Goal: Task Accomplishment & Management: Manage account settings

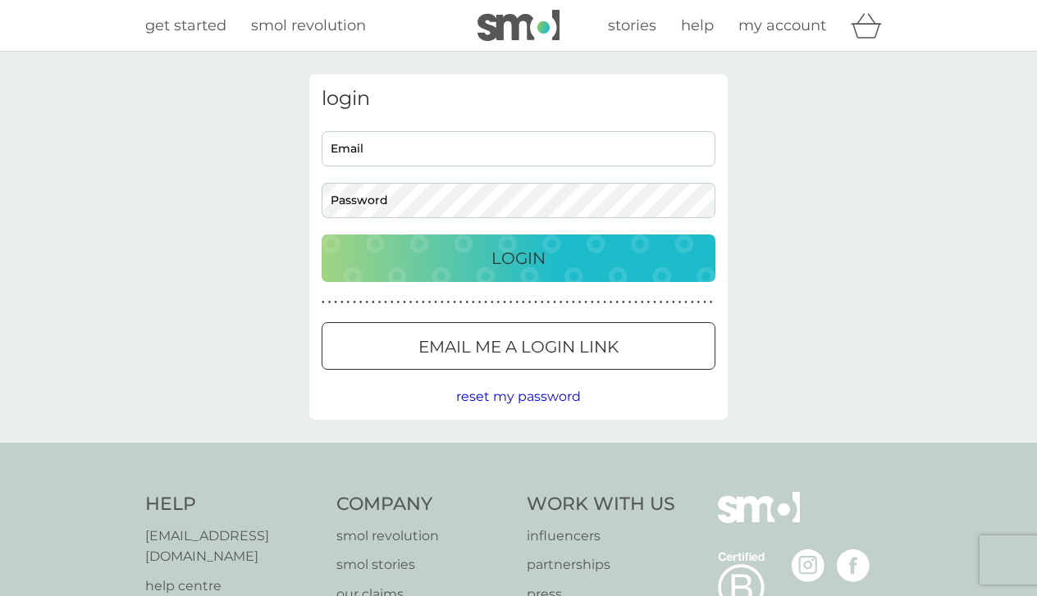
type input "[EMAIL_ADDRESS][DOMAIN_NAME]"
click at [568, 260] on div "Login" at bounding box center [518, 258] width 361 height 26
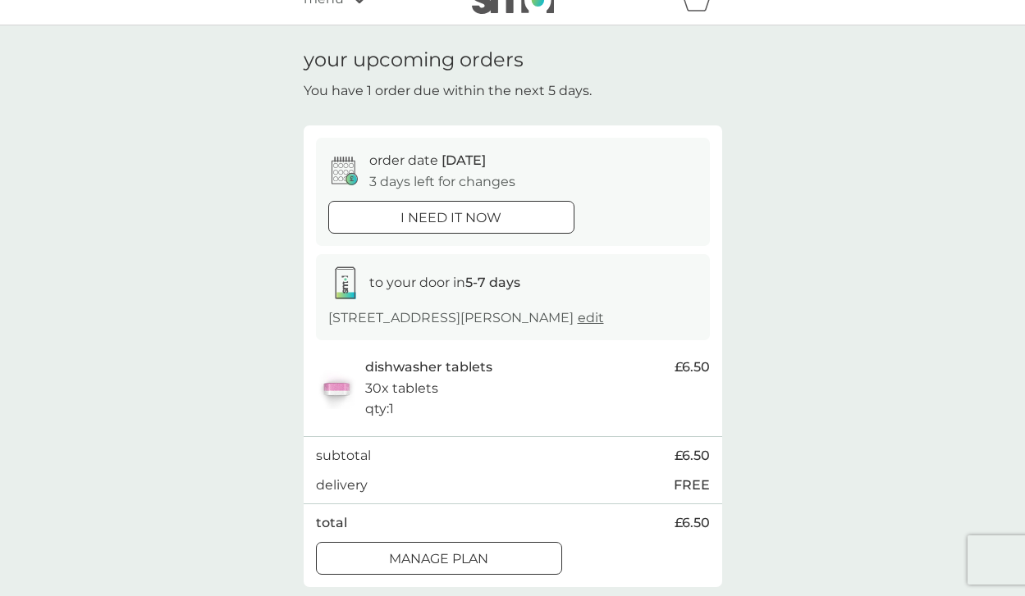
scroll to position [72, 0]
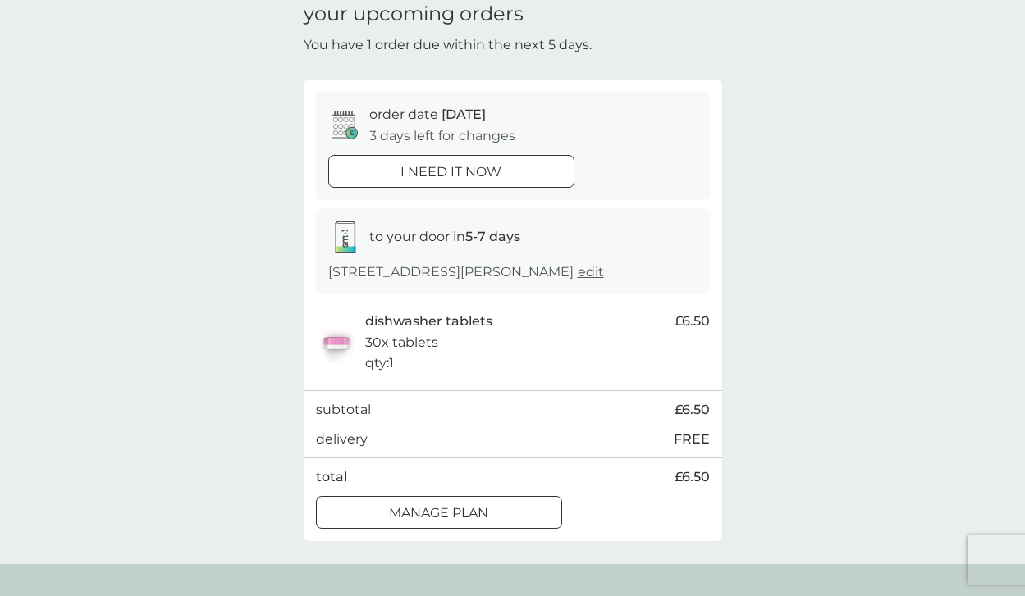
click at [509, 506] on div "Manage plan" at bounding box center [439, 513] width 244 height 21
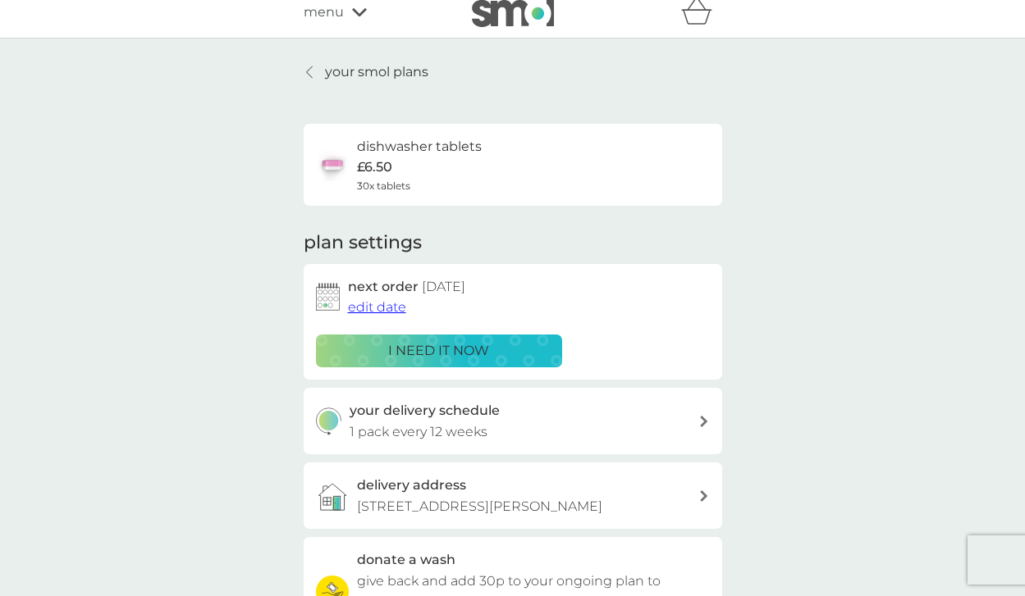
scroll to position [70, 0]
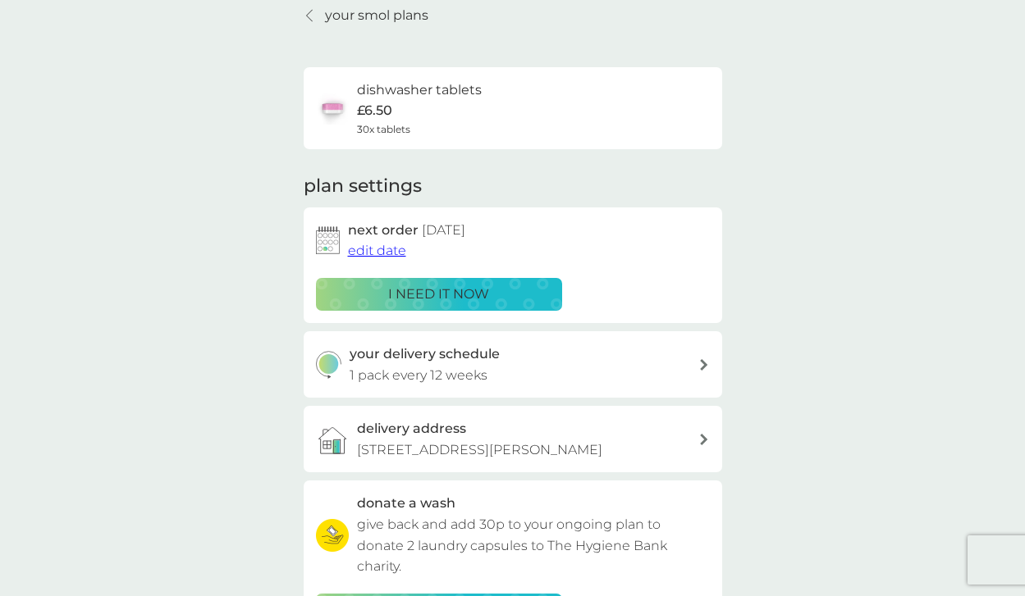
click at [389, 249] on span "edit date" at bounding box center [377, 251] width 58 height 16
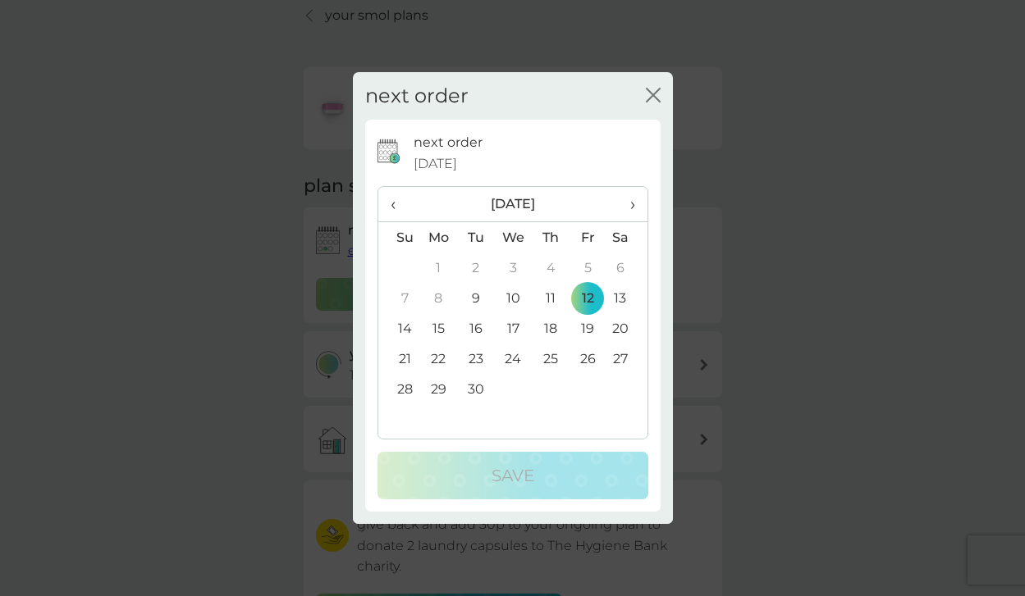
click at [590, 358] on td "26" at bounding box center [587, 359] width 37 height 30
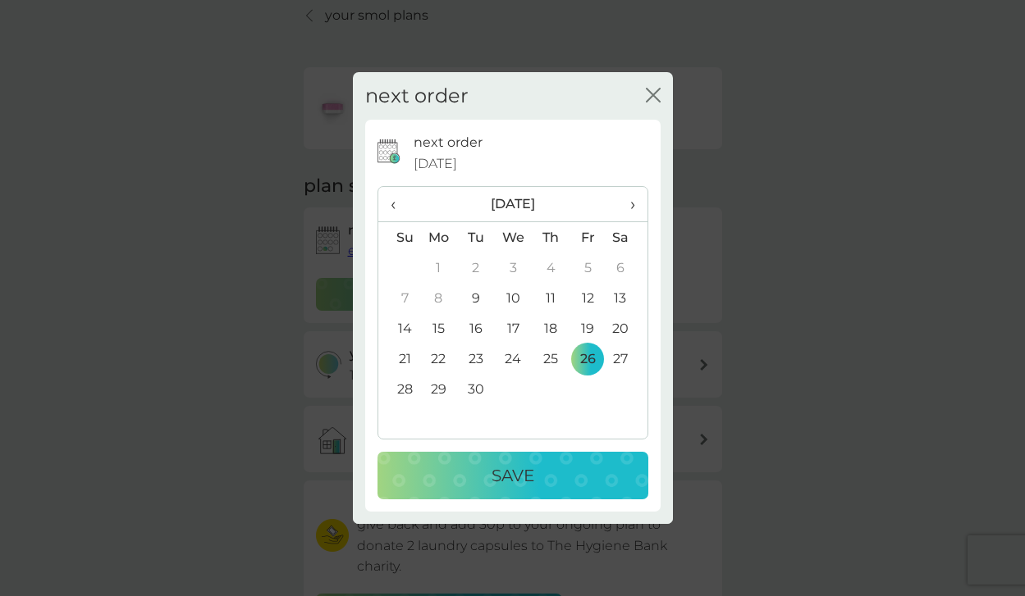
click at [563, 479] on div "Save" at bounding box center [513, 476] width 238 height 26
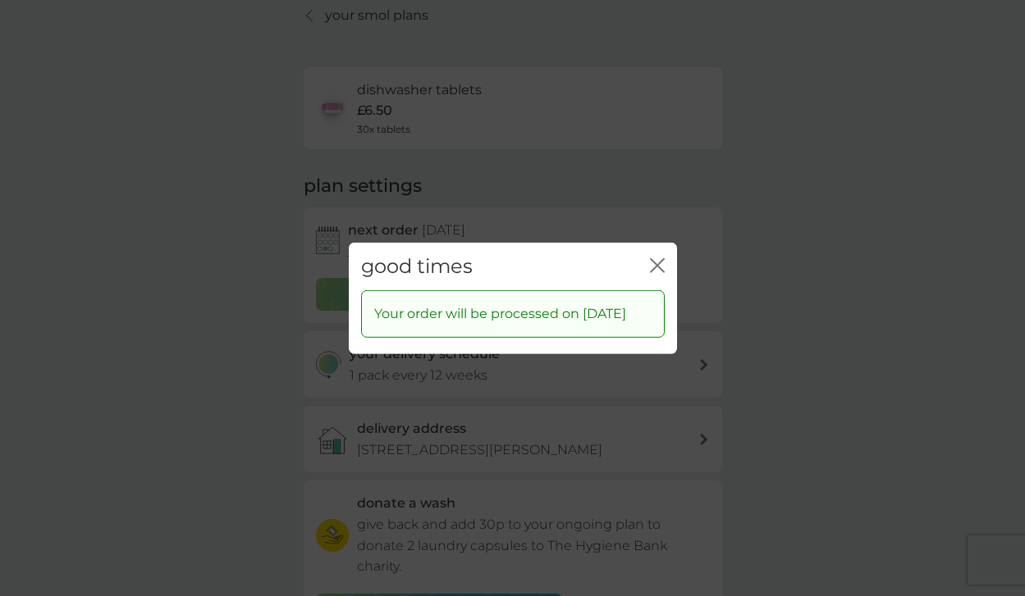
click at [660, 258] on icon "close" at bounding box center [657, 265] width 15 height 15
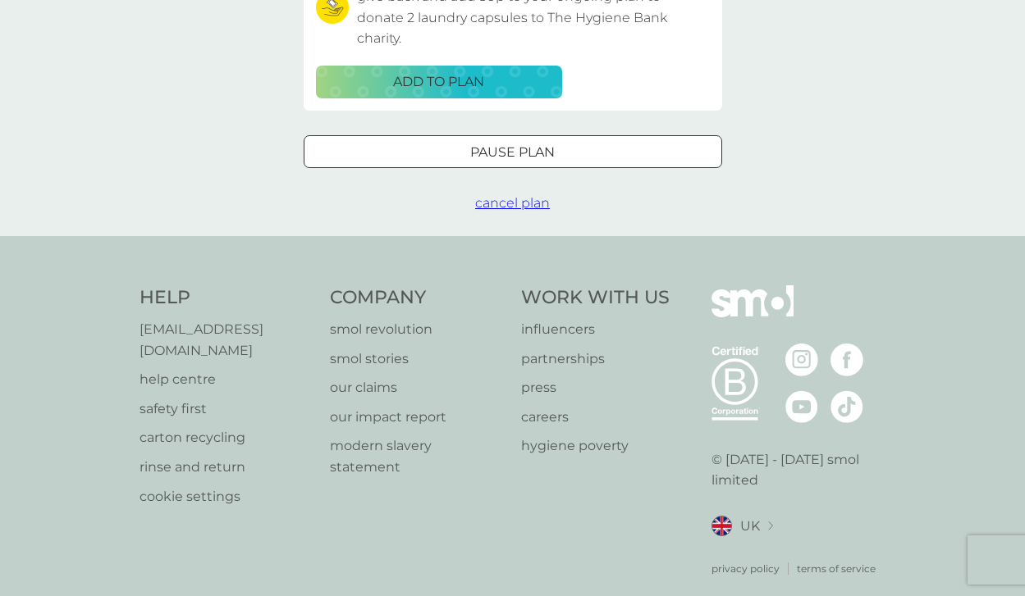
scroll to position [0, 0]
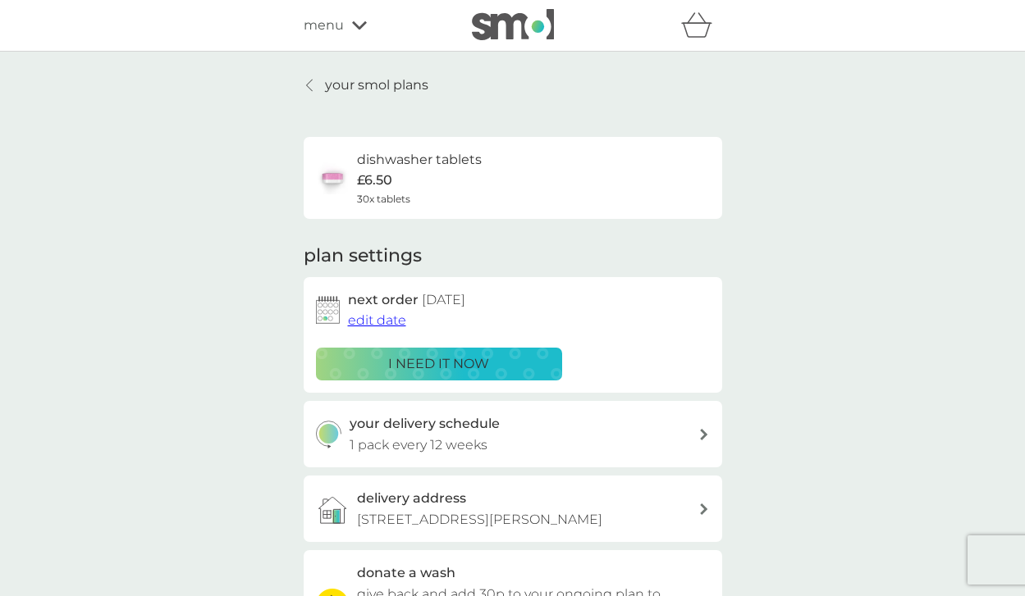
click at [325, 30] on span "menu" at bounding box center [324, 25] width 40 height 21
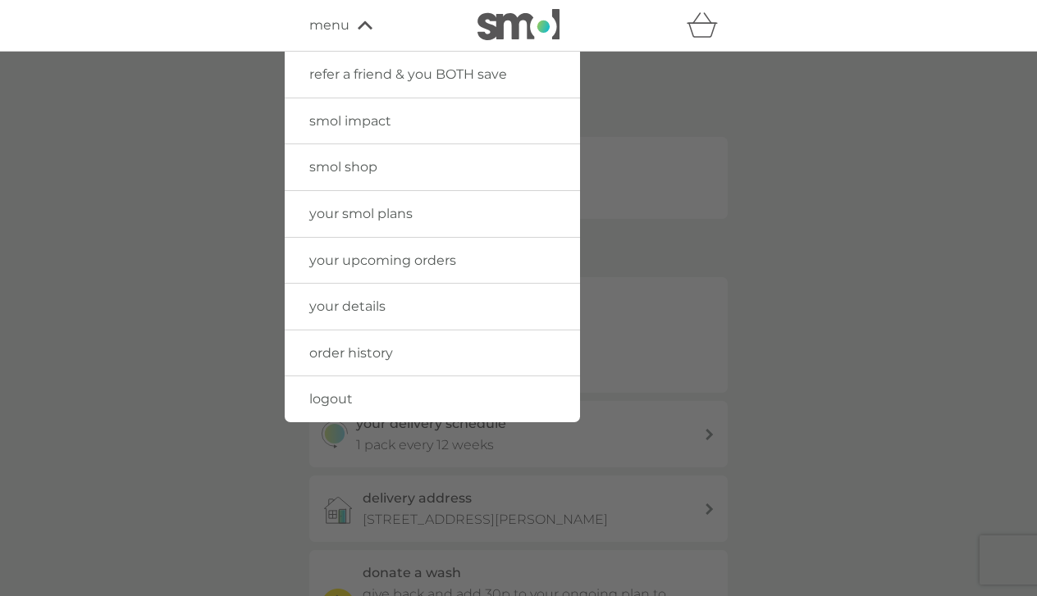
click at [400, 162] on link "smol shop" at bounding box center [432, 167] width 295 height 46
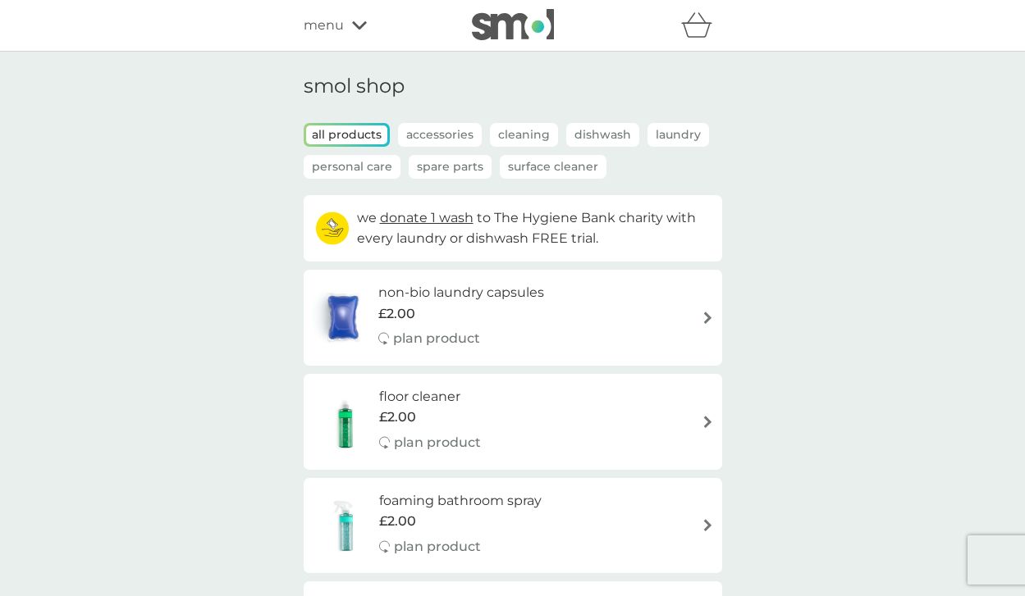
click at [451, 133] on p "Accessories" at bounding box center [440, 135] width 84 height 24
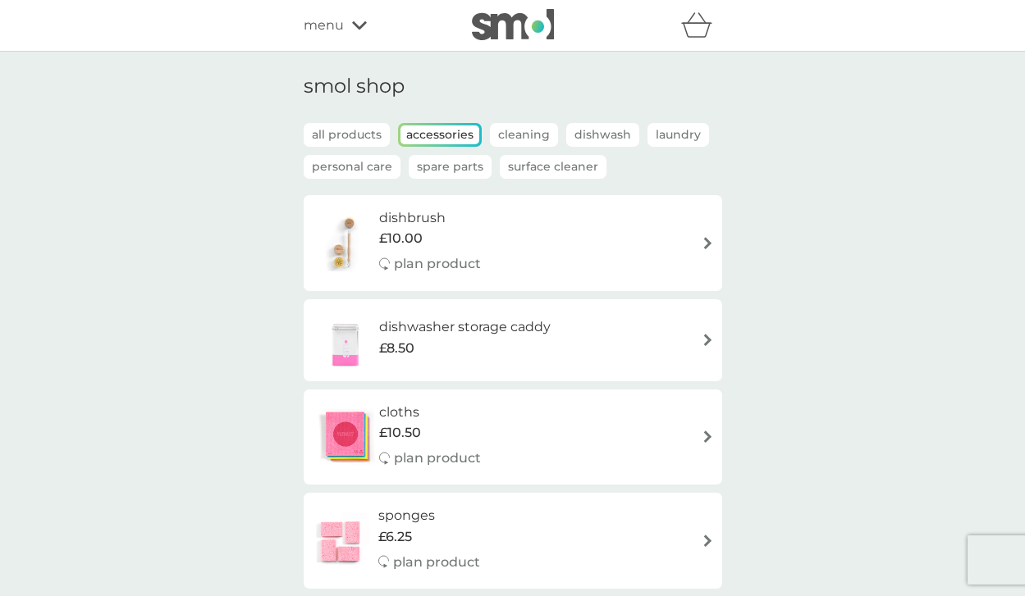
click at [360, 135] on p "all products" at bounding box center [347, 135] width 86 height 24
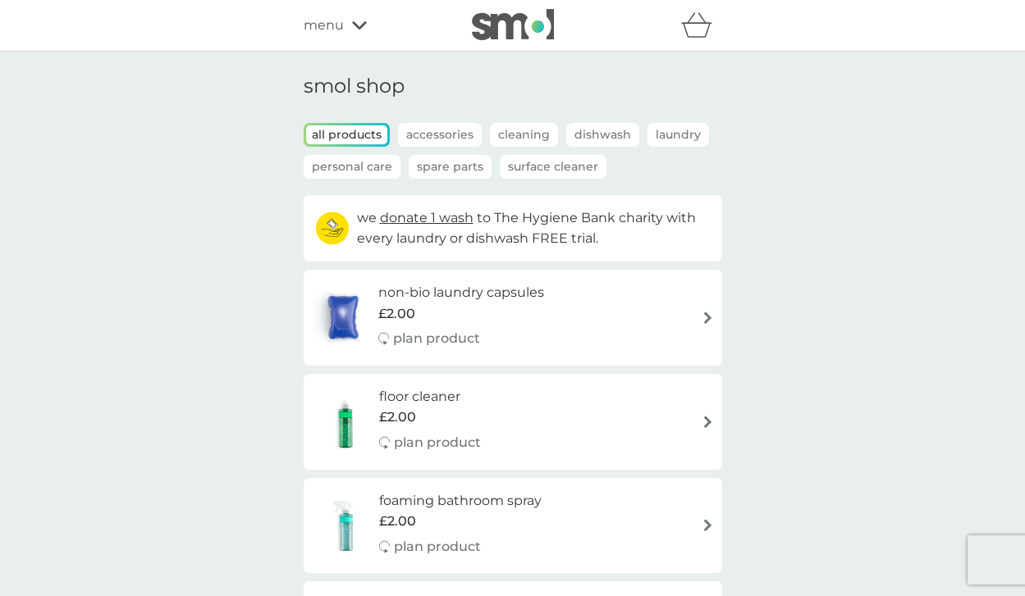
click at [445, 167] on p "Spare Parts" at bounding box center [450, 167] width 83 height 24
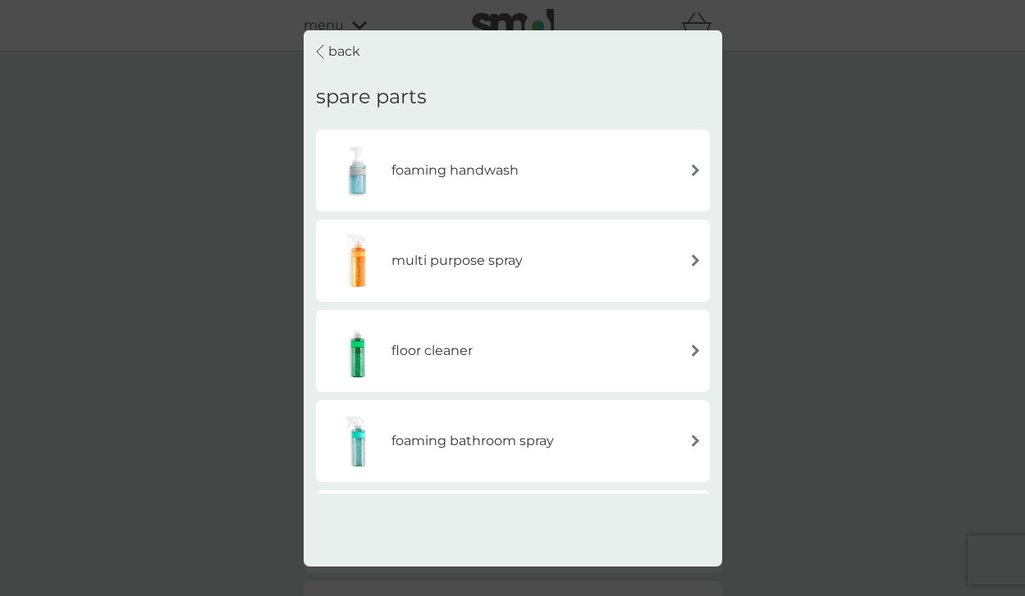
click at [320, 46] on icon at bounding box center [320, 50] width 7 height 13
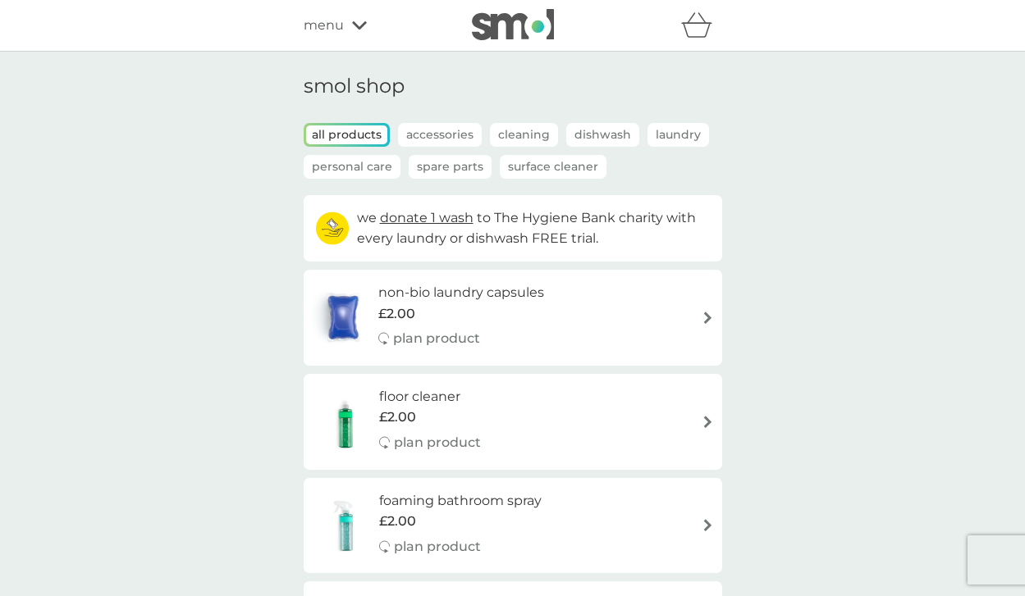
click at [521, 130] on p "Cleaning" at bounding box center [524, 135] width 68 height 24
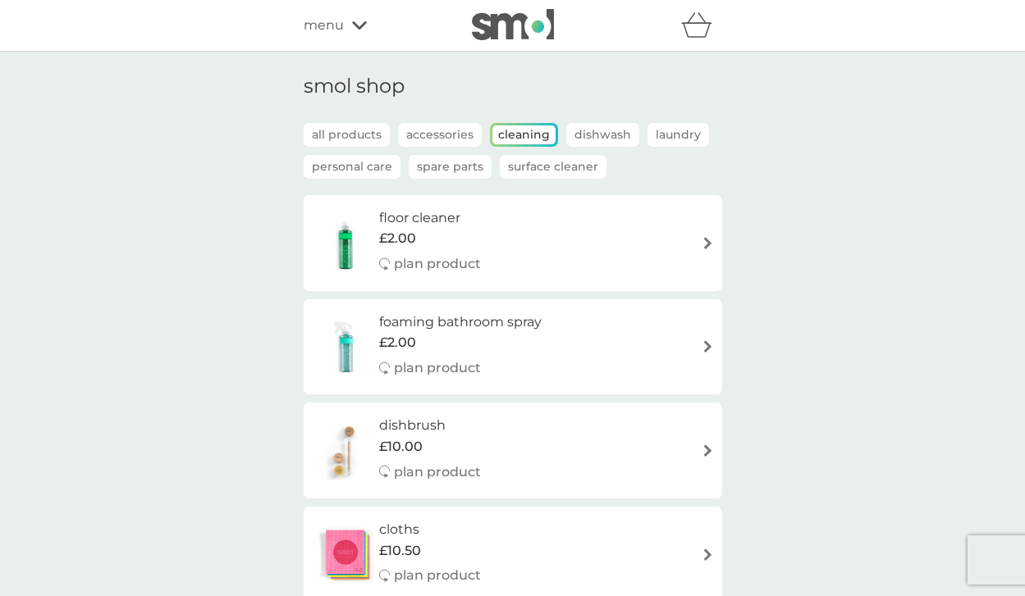
click at [669, 136] on p "Laundry" at bounding box center [678, 135] width 62 height 24
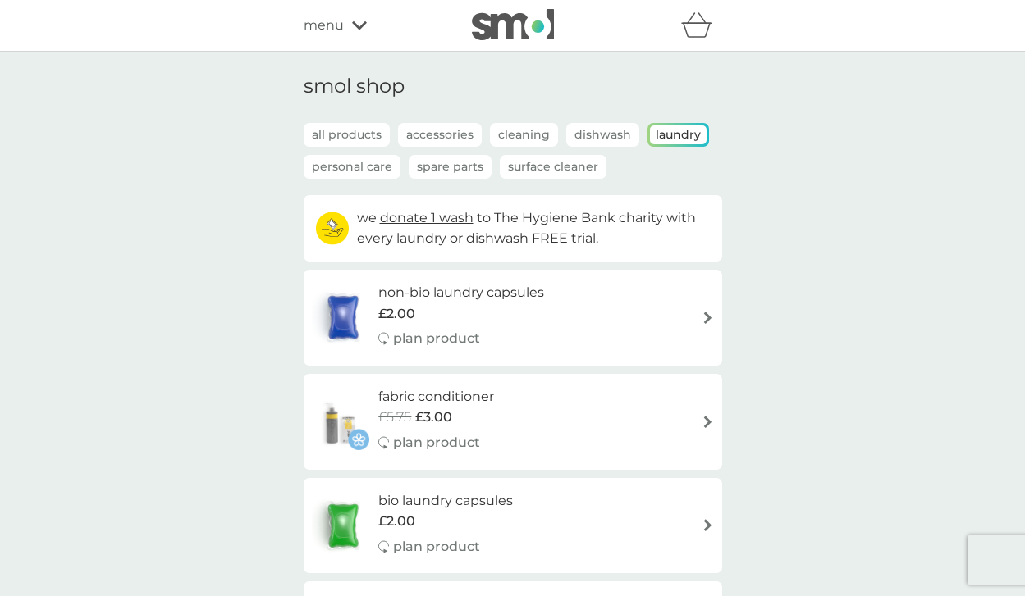
click at [338, 28] on span "menu" at bounding box center [324, 25] width 40 height 21
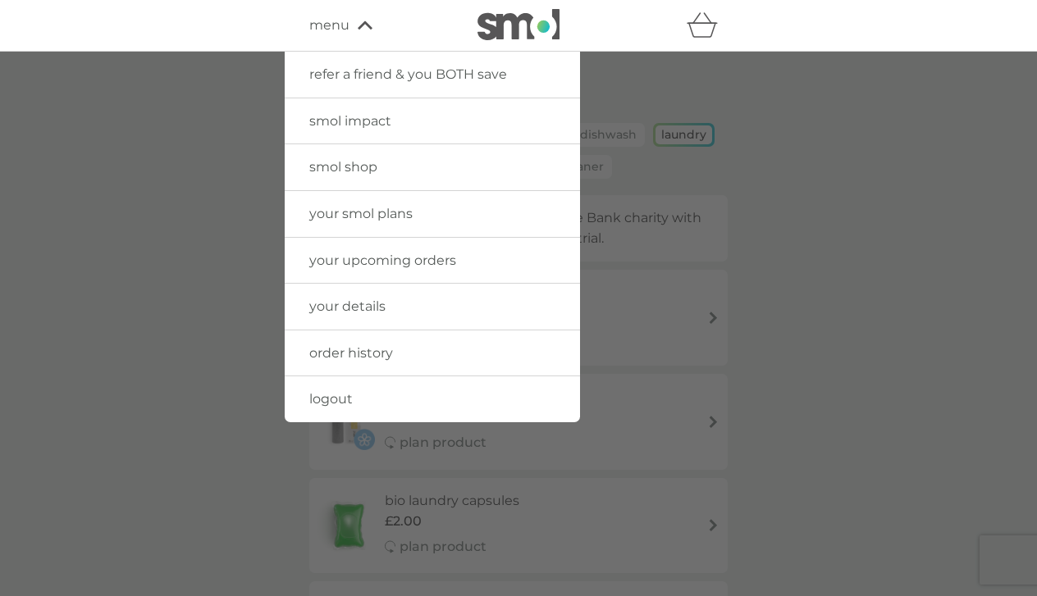
click at [369, 395] on link "logout" at bounding box center [432, 400] width 295 height 46
